Goal: Obtain resource: Obtain resource

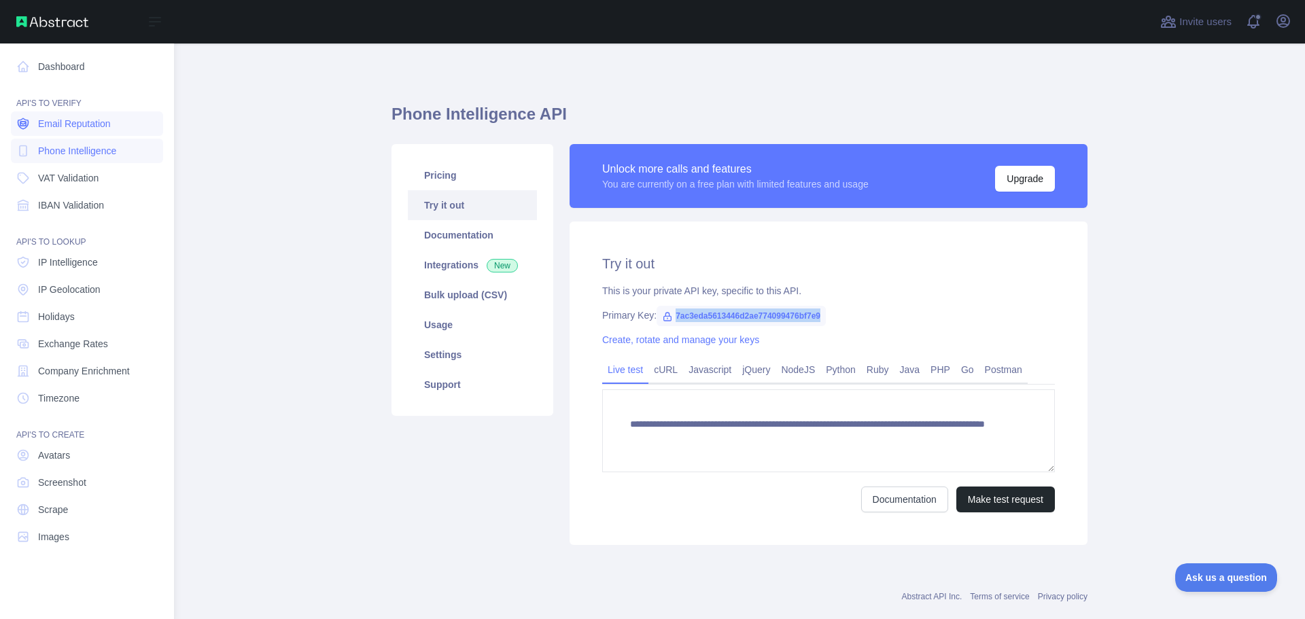
click at [88, 126] on span "Email Reputation" at bounding box center [74, 124] width 73 height 14
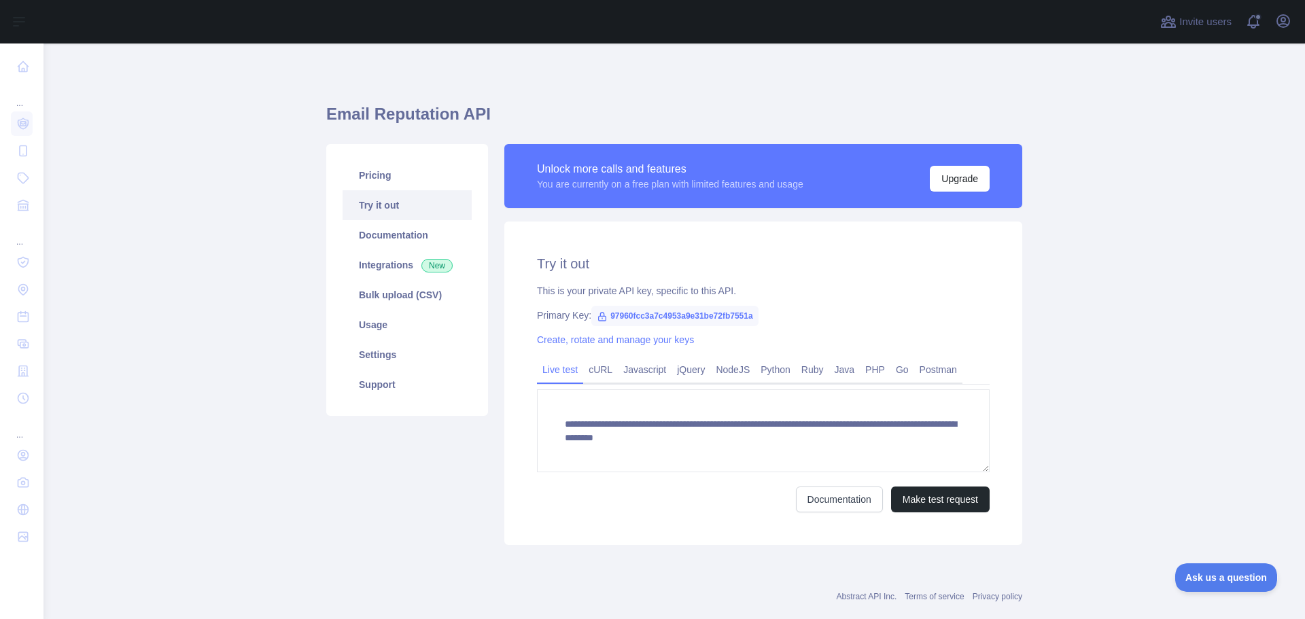
click at [677, 318] on span "97960fcc3a7c4953a9e31be72fb7551a" at bounding box center [674, 316] width 167 height 20
click at [678, 318] on span "97960fcc3a7c4953a9e31be72fb7551a" at bounding box center [674, 316] width 167 height 20
click at [689, 311] on span "97960fcc3a7c4953a9e31be72fb7551a" at bounding box center [674, 316] width 167 height 20
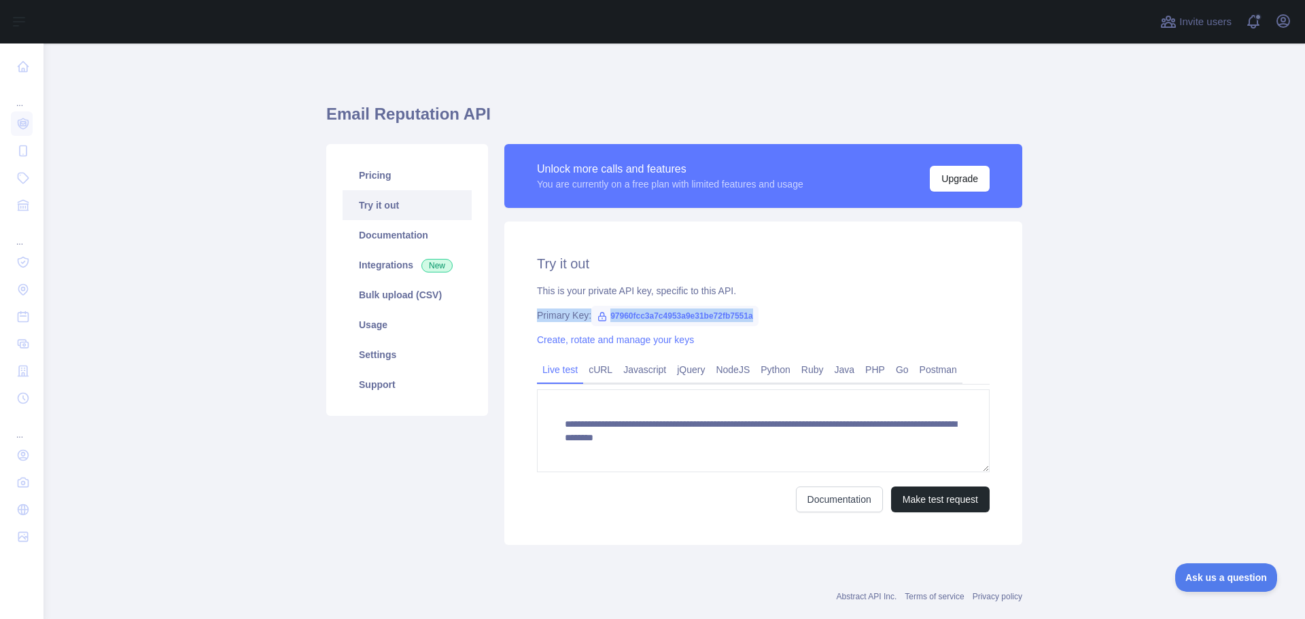
click at [689, 311] on span "97960fcc3a7c4953a9e31be72fb7551a" at bounding box center [674, 316] width 167 height 20
click at [727, 342] on div "**********" at bounding box center [763, 384] width 518 height 324
click at [664, 312] on span "97960fcc3a7c4953a9e31be72fb7551a" at bounding box center [674, 316] width 167 height 20
copy span "97960fcc3a7c4953a9e31be72fb7551a"
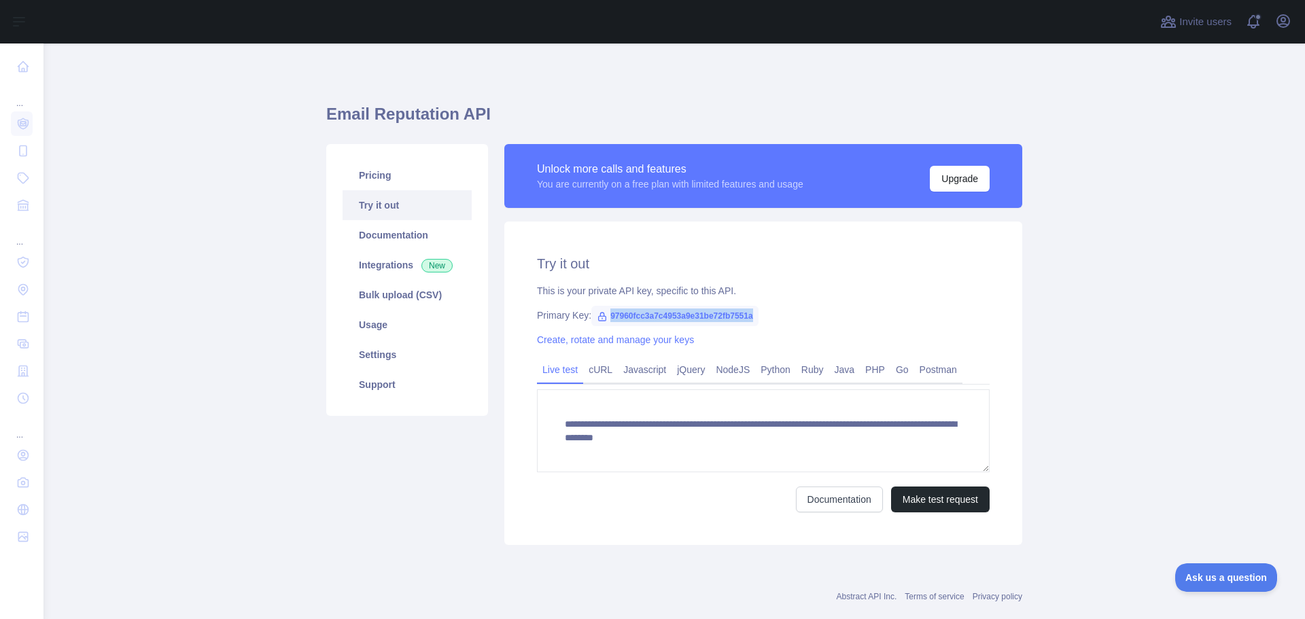
copy span "97960fcc3a7c4953a9e31be72fb7551a"
click at [386, 355] on link "Settings" at bounding box center [407, 355] width 129 height 30
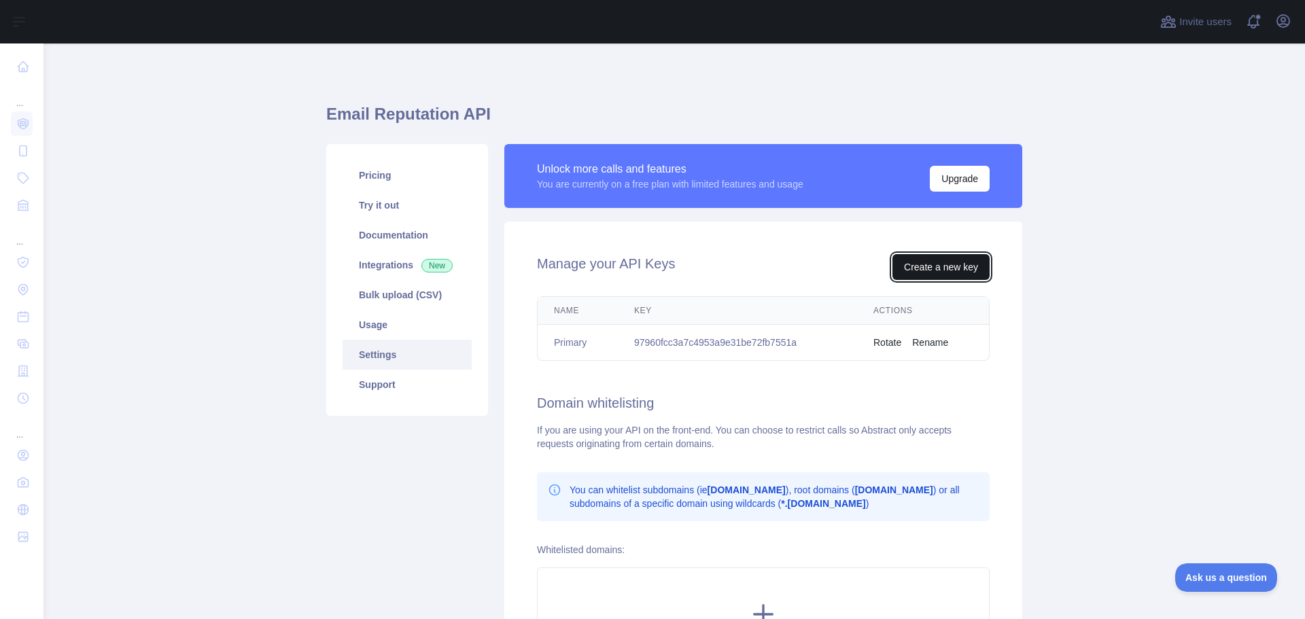
click at [936, 271] on button "Create a new key" at bounding box center [941, 267] width 97 height 26
click at [676, 341] on td "97960fcc3a7c4953a9e31be72fb7551a" at bounding box center [737, 343] width 239 height 36
click at [670, 341] on td "97960fcc3a7c4953a9e31be72fb7551a" at bounding box center [737, 343] width 239 height 36
copy td "97960fcc3a7c4953a9e31be72fb7551a"
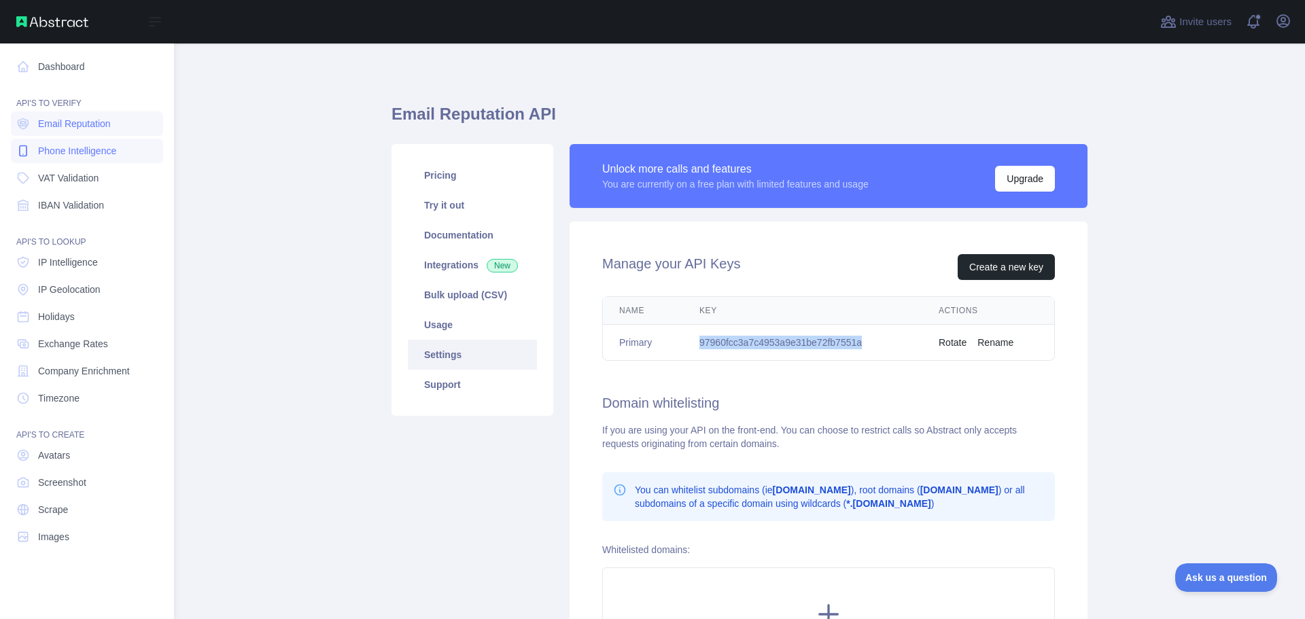
click at [71, 150] on span "Phone Intelligence" at bounding box center [77, 151] width 78 height 14
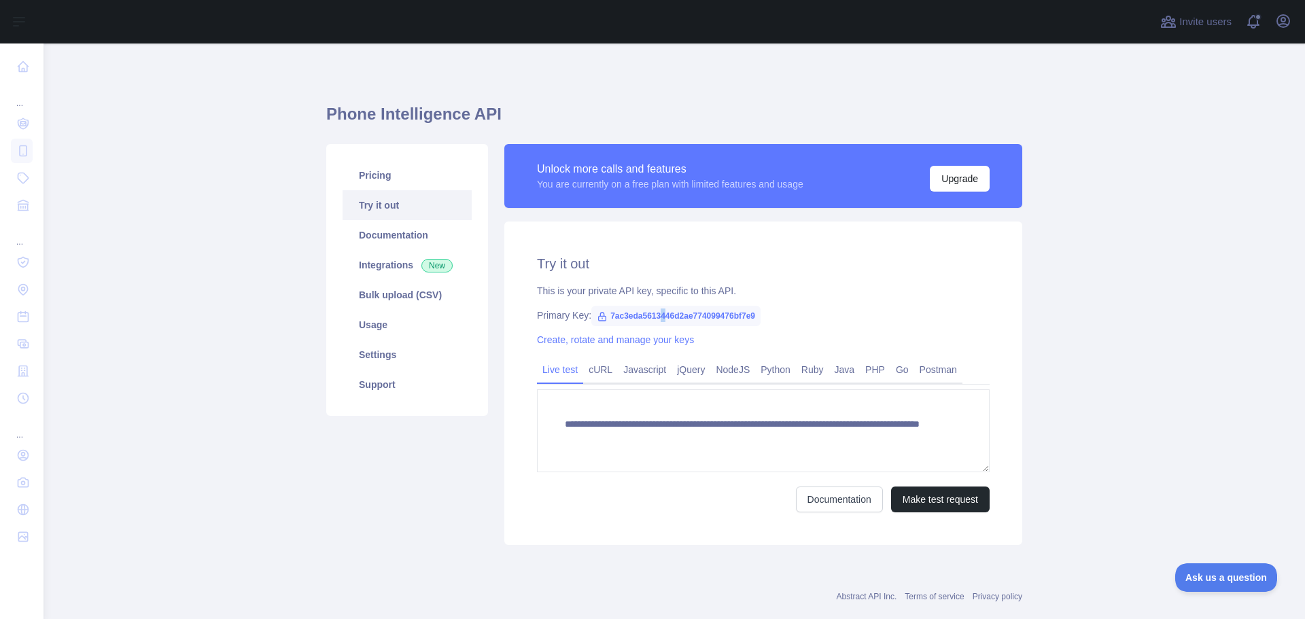
click at [655, 309] on span "7ac3eda5613446d2ae774099476bf7e9" at bounding box center [675, 316] width 169 height 20
click at [679, 312] on span "7ac3eda5613446d2ae774099476bf7e9" at bounding box center [675, 316] width 169 height 20
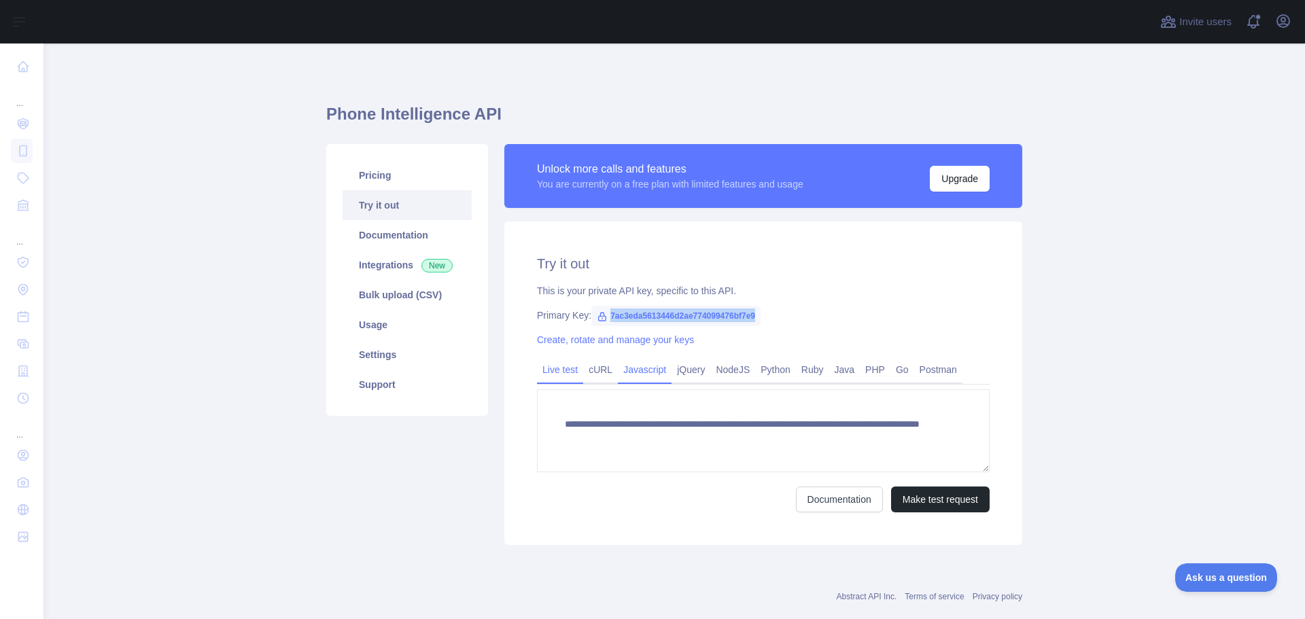
click at [644, 379] on link "Javascript" at bounding box center [645, 370] width 54 height 22
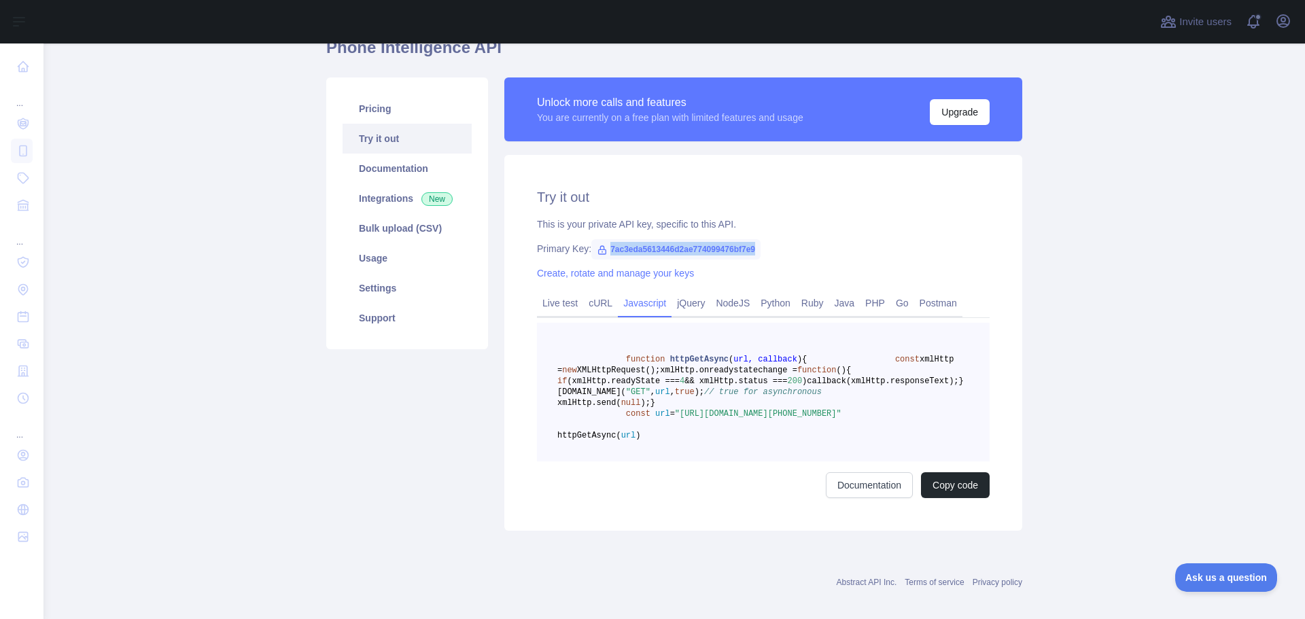
scroll to position [144, 0]
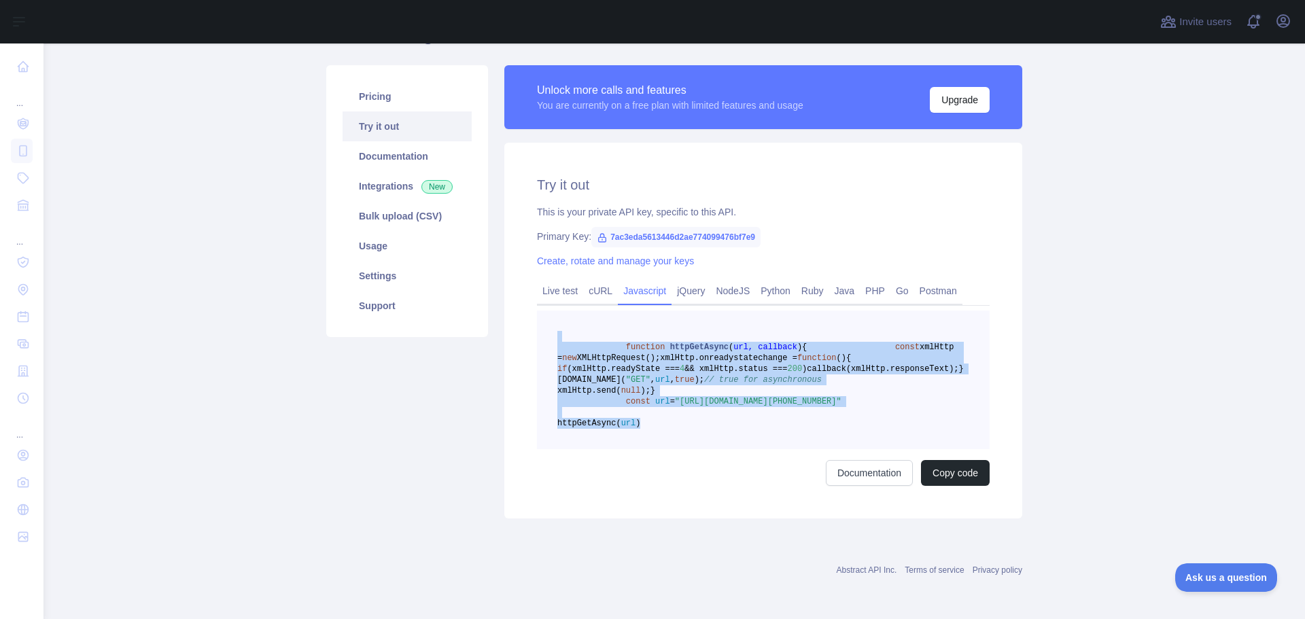
drag, startPoint x: 722, startPoint y: 424, endPoint x: 572, endPoint y: 258, distance: 223.4
click at [572, 311] on pre "function httpGetAsync ( url, callback ) { const xmlHttp = new XMLHttpRequest();…" at bounding box center [763, 380] width 453 height 139
click at [957, 472] on button "Copy code" at bounding box center [955, 473] width 69 height 26
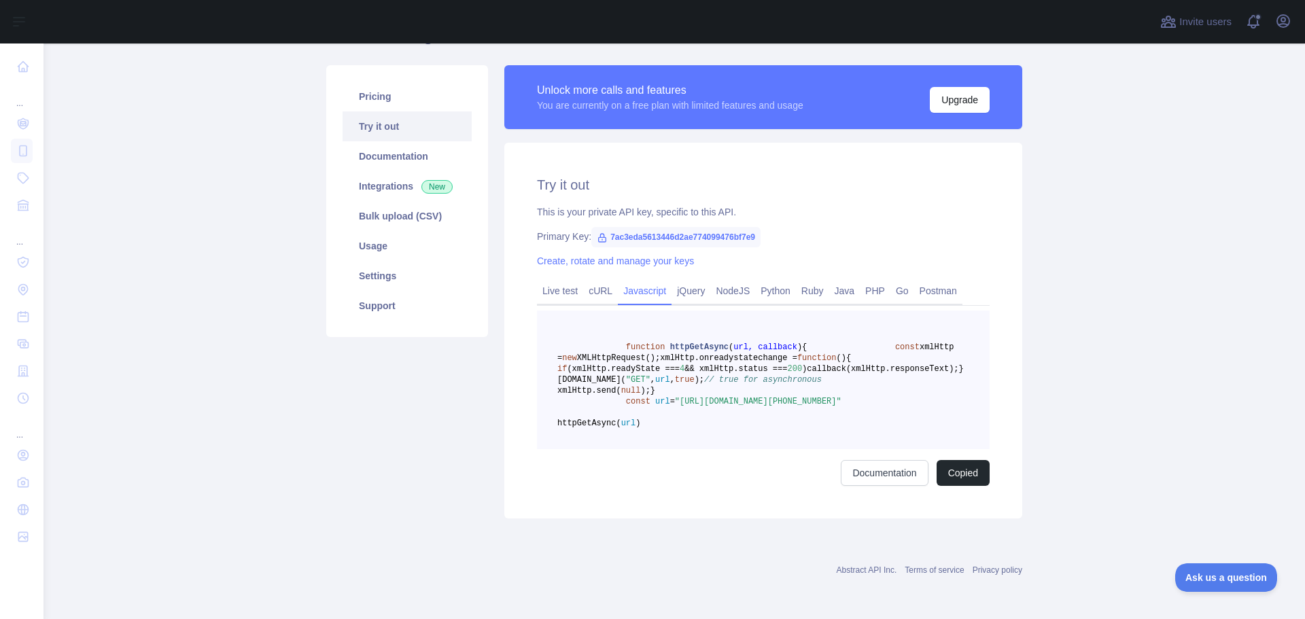
click at [715, 227] on span "7ac3eda5613446d2ae774099476bf7e9" at bounding box center [675, 237] width 169 height 20
copy span "7ac3eda5613446d2ae774099476bf7e9"
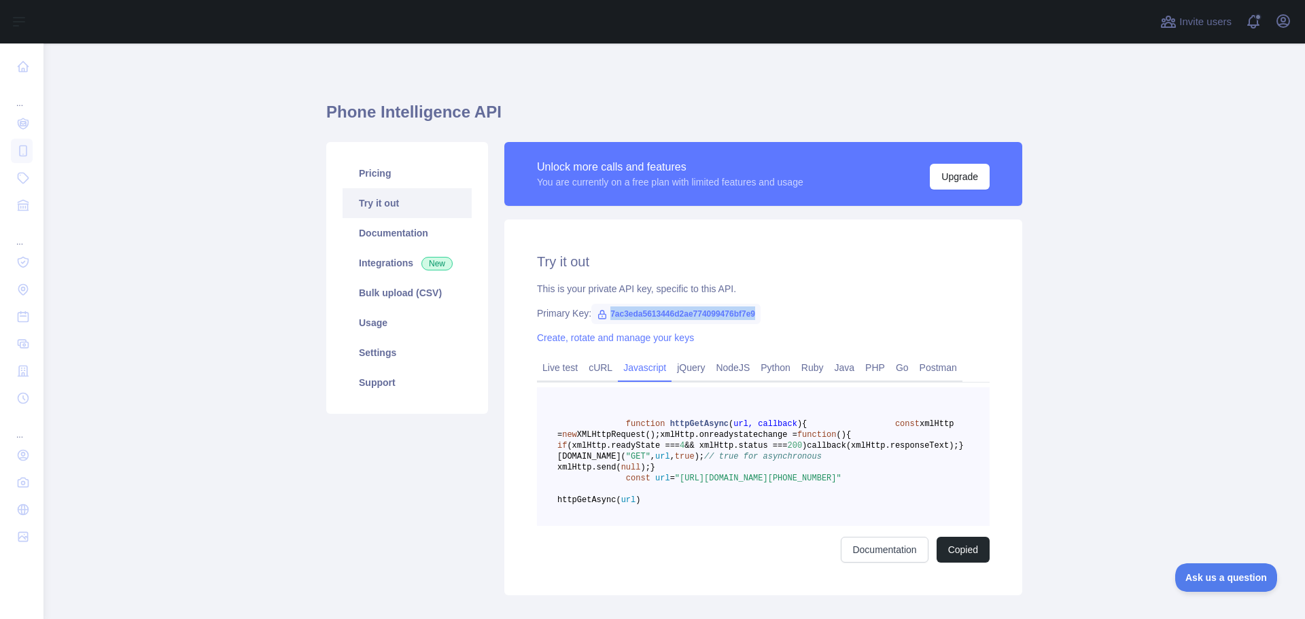
scroll to position [0, 0]
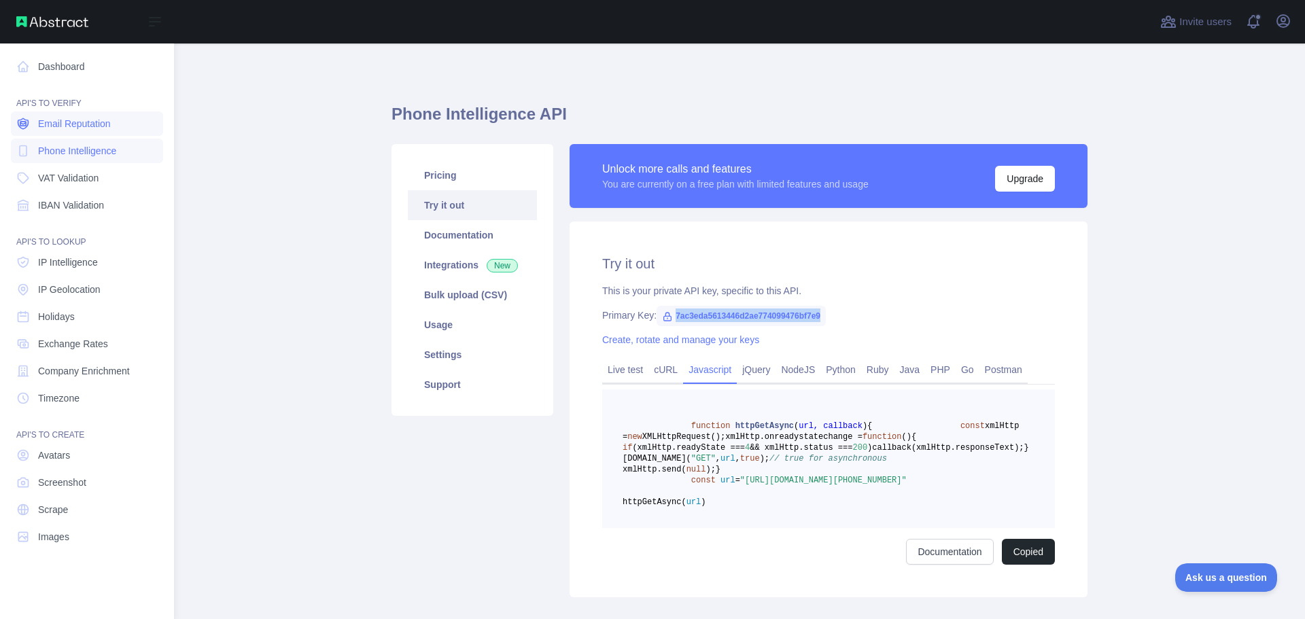
click at [65, 127] on span "Email Reputation" at bounding box center [74, 124] width 73 height 14
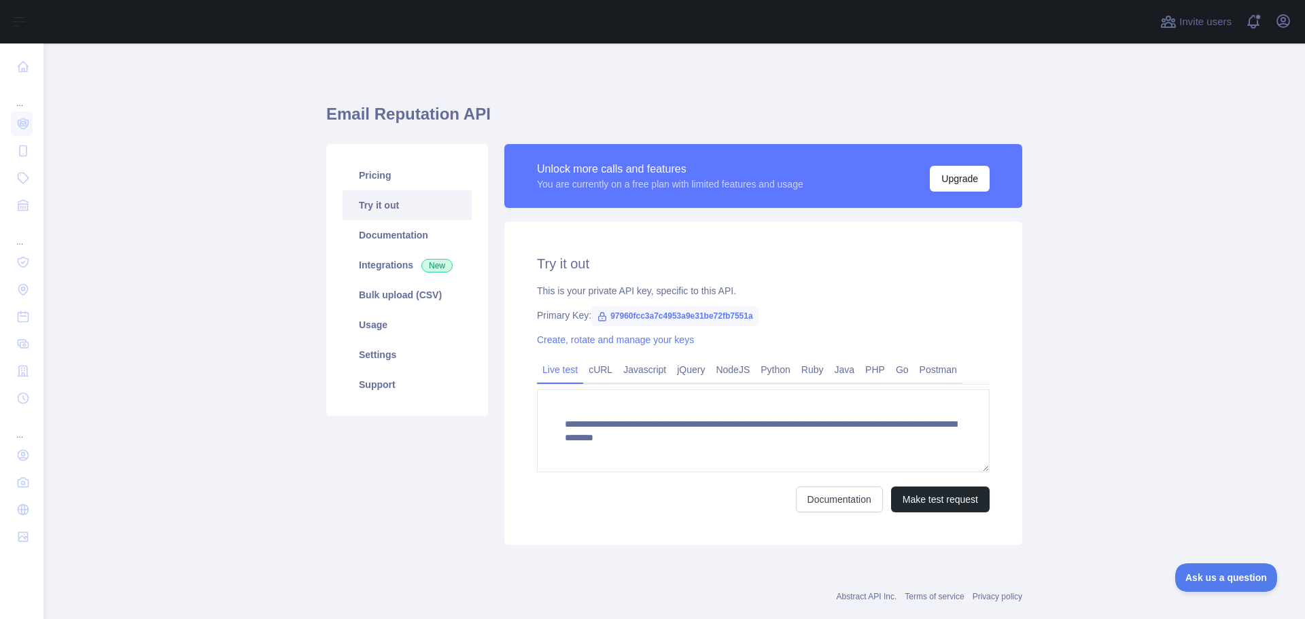
click at [708, 311] on span "97960fcc3a7c4953a9e31be72fb7551a" at bounding box center [674, 316] width 167 height 20
copy span "97960fcc3a7c4953a9e31be72fb7551a"
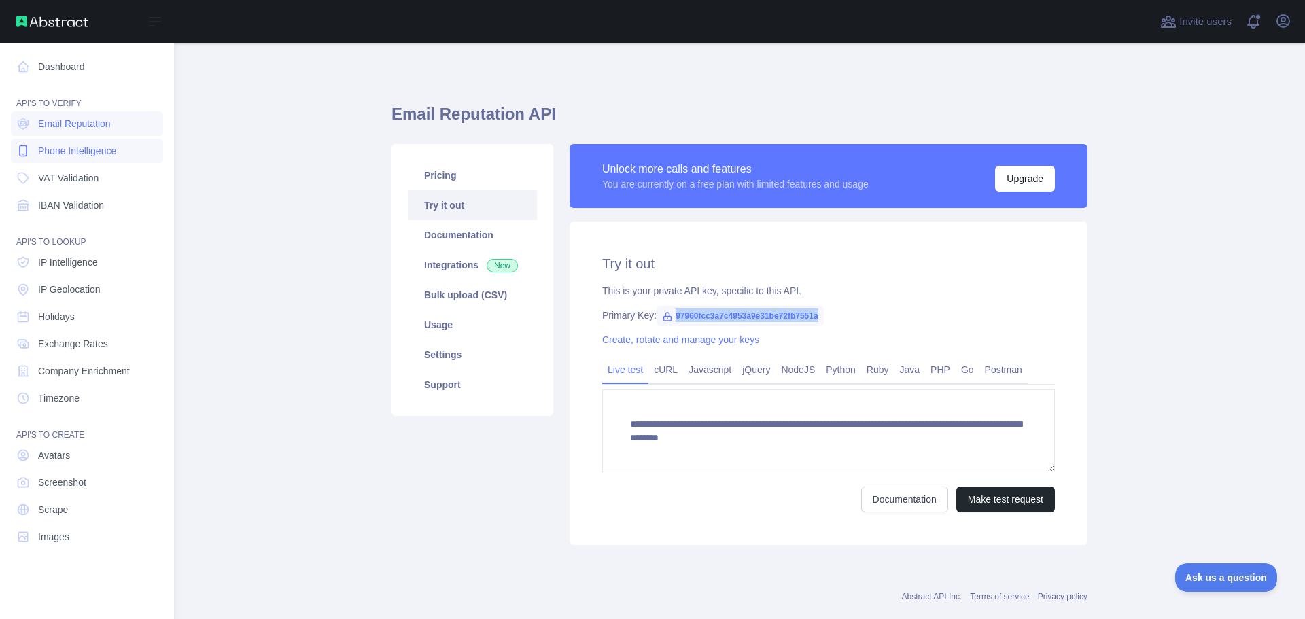
click at [69, 150] on span "Phone Intelligence" at bounding box center [77, 151] width 78 height 14
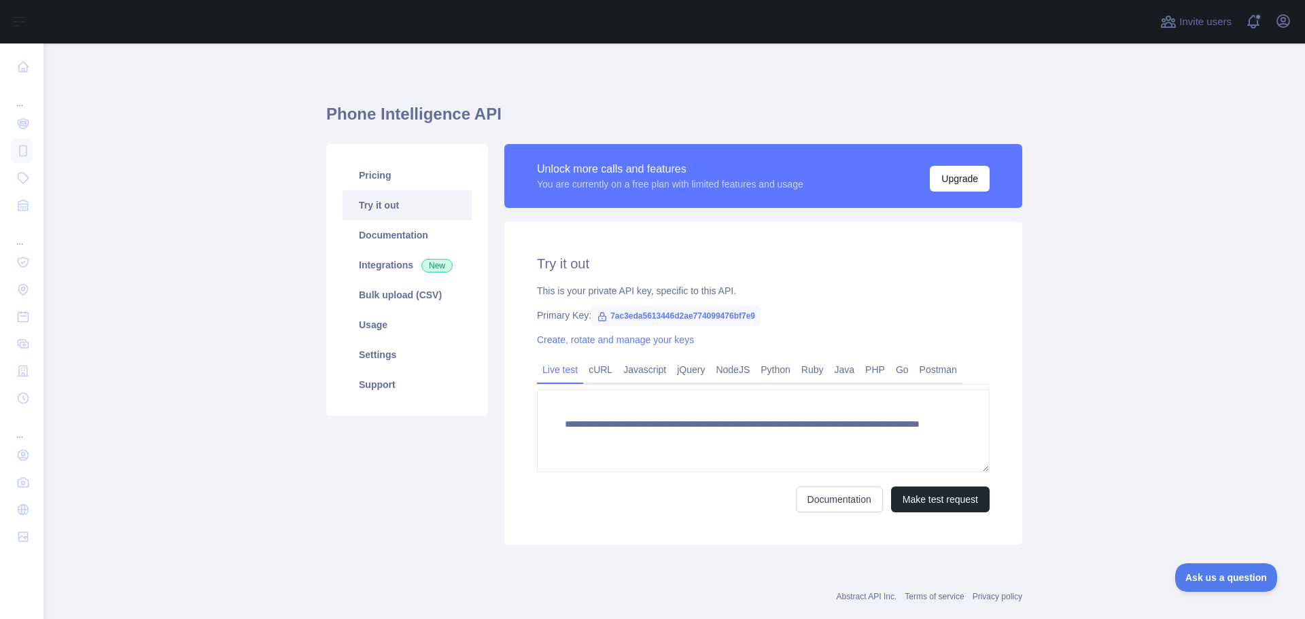
click at [634, 316] on span "7ac3eda5613446d2ae774099476bf7e9" at bounding box center [675, 316] width 169 height 20
click at [635, 316] on span "7ac3eda5613446d2ae774099476bf7e9" at bounding box center [675, 316] width 169 height 20
copy span "7ac3eda5613446d2ae774099476bf7e9"
